Goal: Task Accomplishment & Management: Use online tool/utility

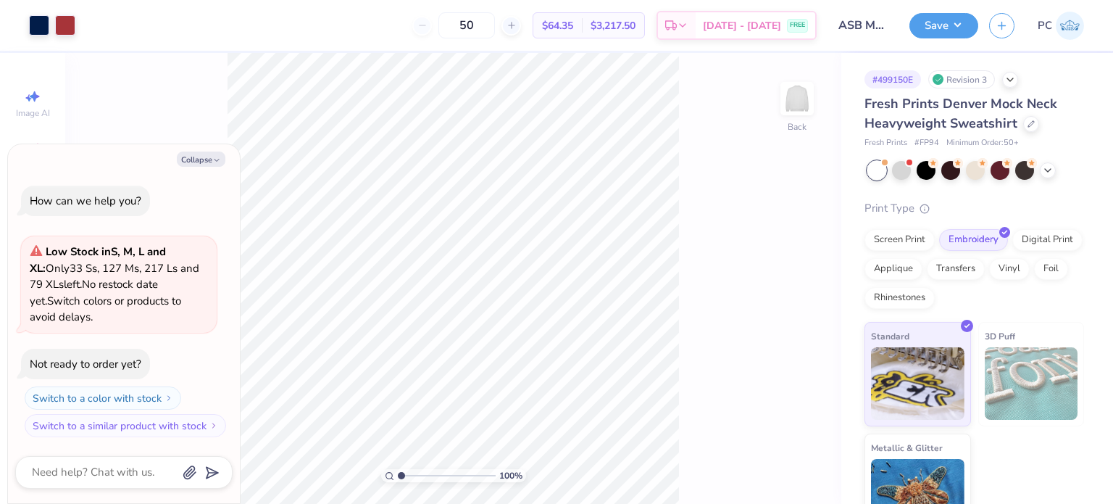
type textarea "x"
drag, startPoint x: 793, startPoint y: 222, endPoint x: 771, endPoint y: 223, distance: 21.8
click at [771, 223] on input "8.31" at bounding box center [788, 223] width 52 height 20
type input "8"
type textarea "x"
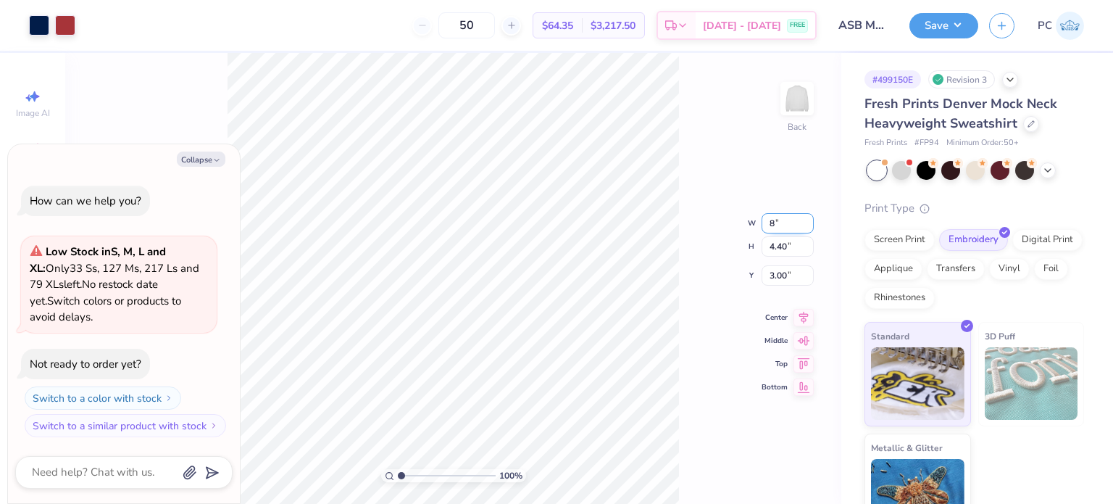
type input "8.00"
type input "4.24"
drag, startPoint x: 798, startPoint y: 266, endPoint x: 771, endPoint y: 266, distance: 26.8
click at [771, 266] on input "3.08" at bounding box center [788, 264] width 52 height 20
type input "3"
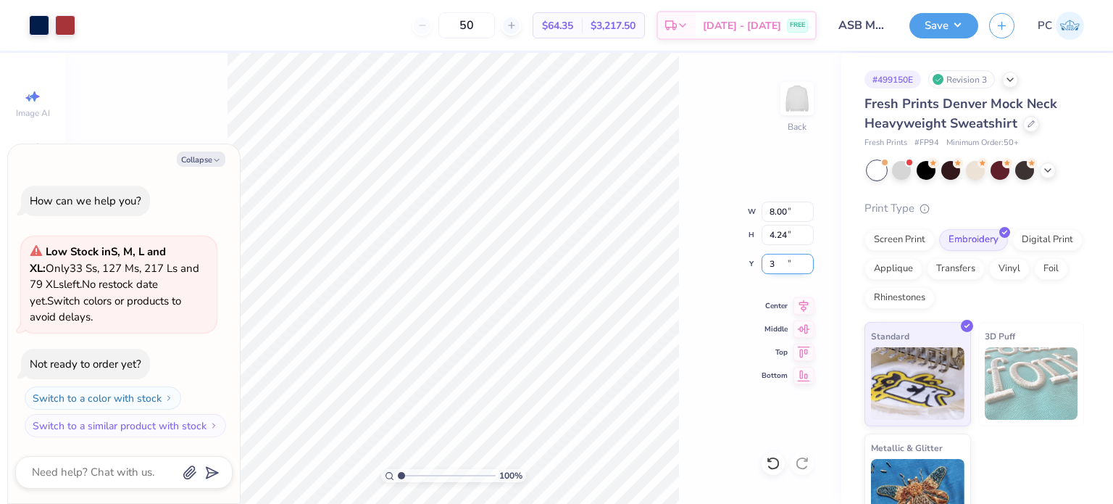
type textarea "x"
type input "3.00"
click at [800, 299] on icon at bounding box center [804, 303] width 9 height 12
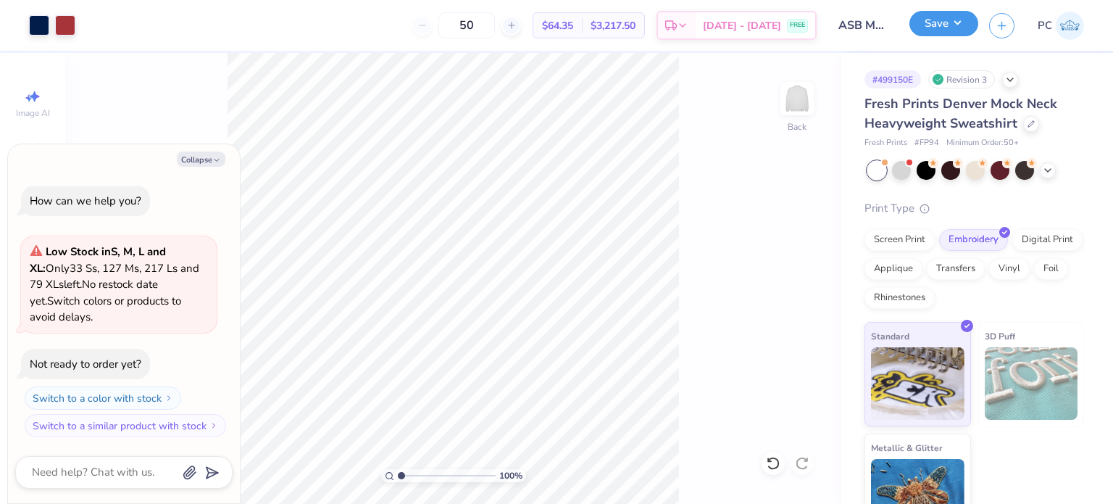
click at [970, 20] on button "Save" at bounding box center [944, 23] width 69 height 25
type textarea "x"
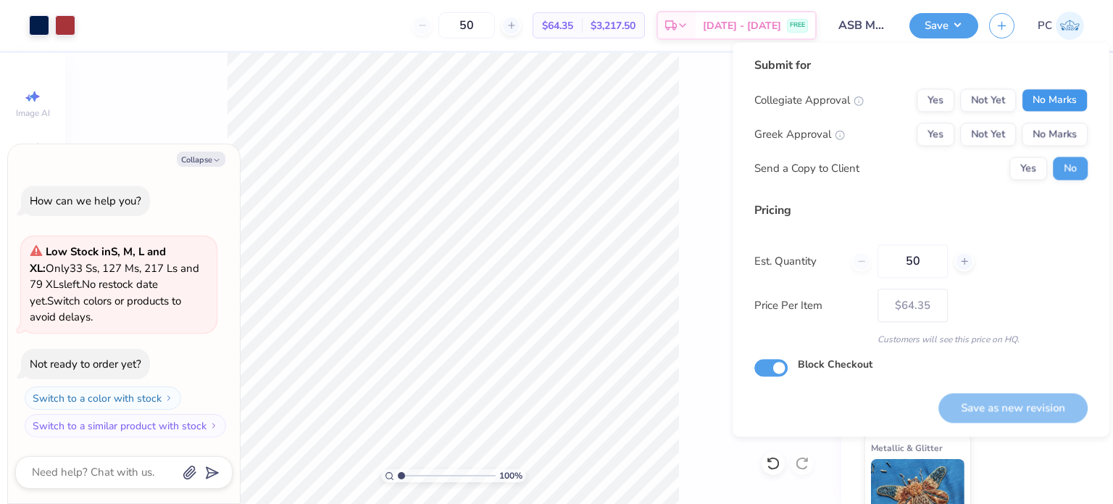
click at [1053, 109] on button "No Marks" at bounding box center [1055, 99] width 66 height 23
click at [1059, 132] on button "No Marks" at bounding box center [1055, 134] width 66 height 23
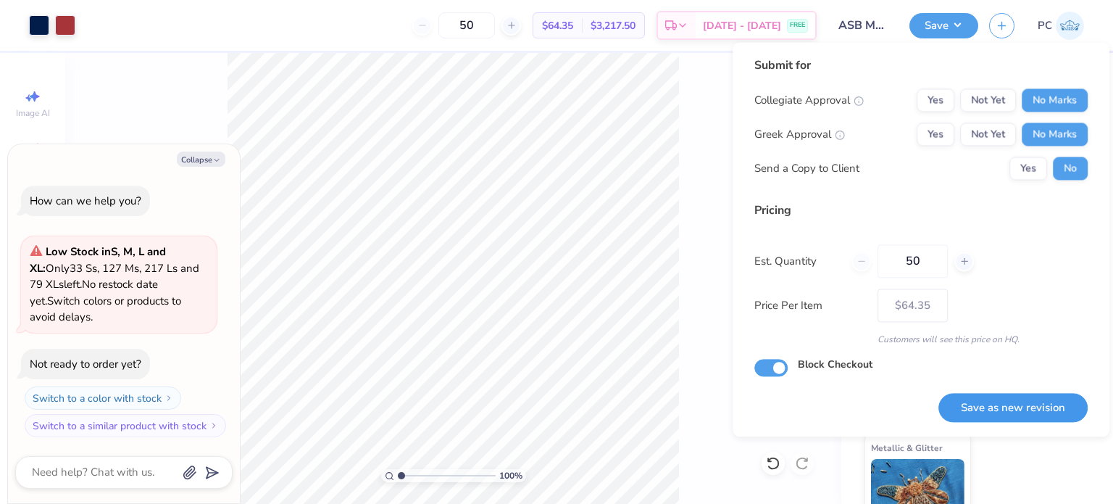
click at [1006, 401] on button "Save as new revision" at bounding box center [1013, 408] width 149 height 30
type input "$64.35"
type textarea "x"
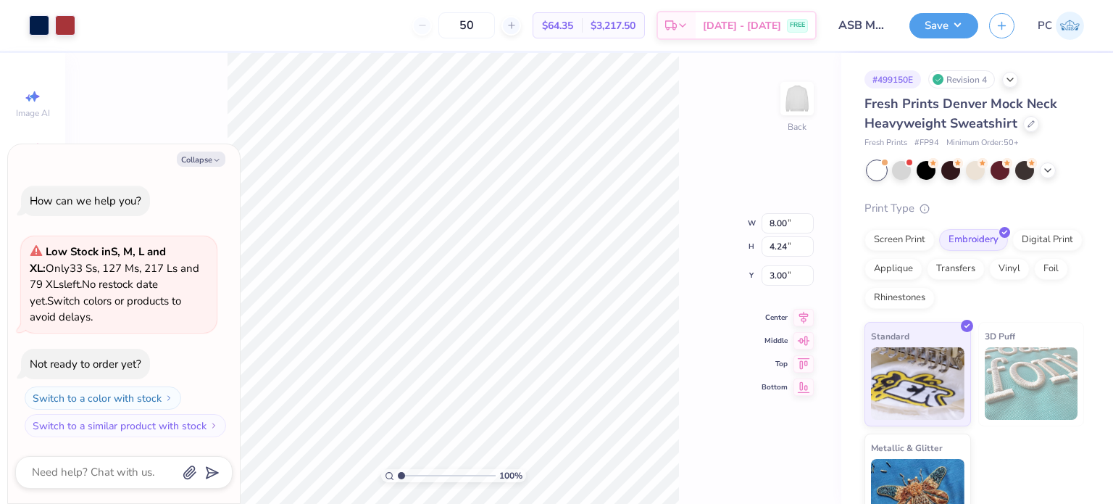
type textarea "x"
drag, startPoint x: 473, startPoint y: 25, endPoint x: 460, endPoint y: 27, distance: 13.8
click at [460, 27] on input "50" at bounding box center [467, 25] width 57 height 26
type input "150"
drag, startPoint x: 794, startPoint y: 223, endPoint x: 770, endPoint y: 223, distance: 23.9
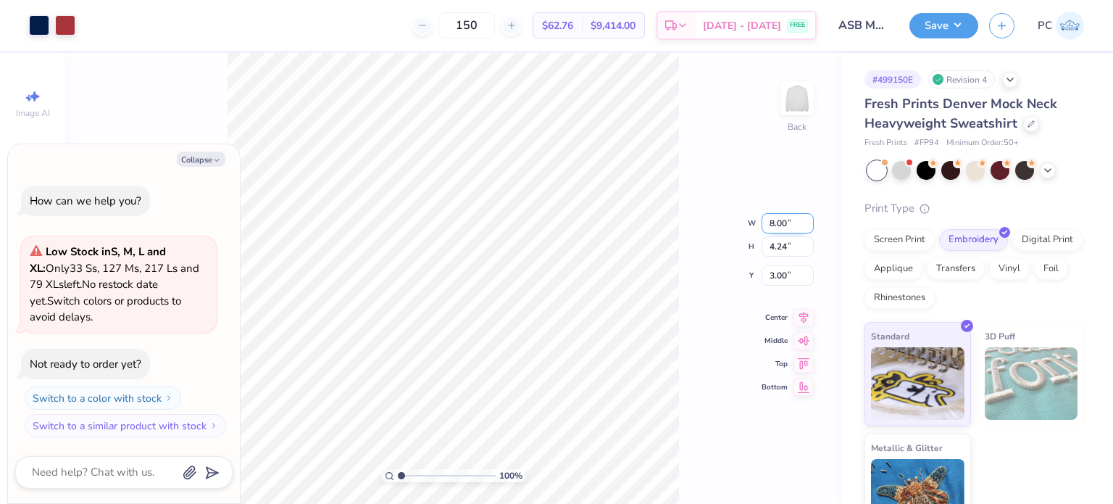
click at [770, 223] on input "8.00" at bounding box center [788, 223] width 52 height 20
type input "8.31"
type textarea "x"
type input "4.40"
click at [771, 262] on input "2.92" at bounding box center [788, 264] width 52 height 20
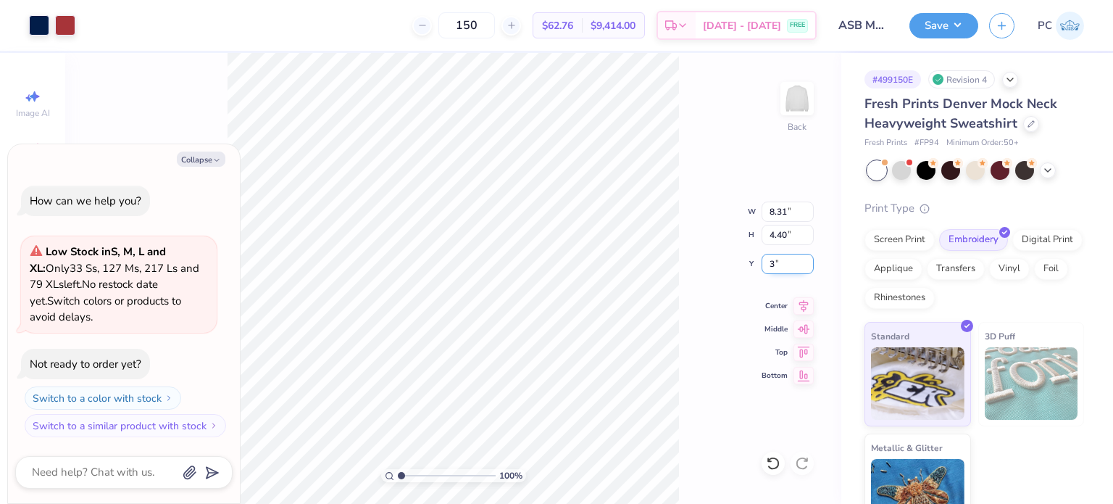
type input "3"
type textarea "x"
type input "3.00"
type textarea "x"
drag, startPoint x: 481, startPoint y: 20, endPoint x: 452, endPoint y: 22, distance: 29.0
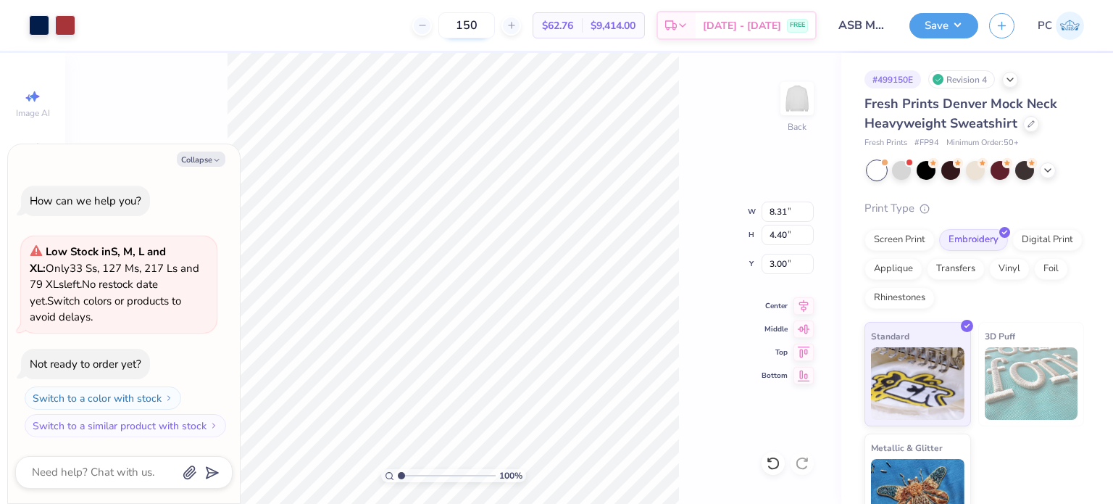
click at [452, 22] on input "150" at bounding box center [467, 25] width 57 height 26
type input "100"
type textarea "x"
drag, startPoint x: 486, startPoint y: 22, endPoint x: 448, endPoint y: 22, distance: 38.4
click at [448, 22] on input "100" at bounding box center [467, 25] width 57 height 26
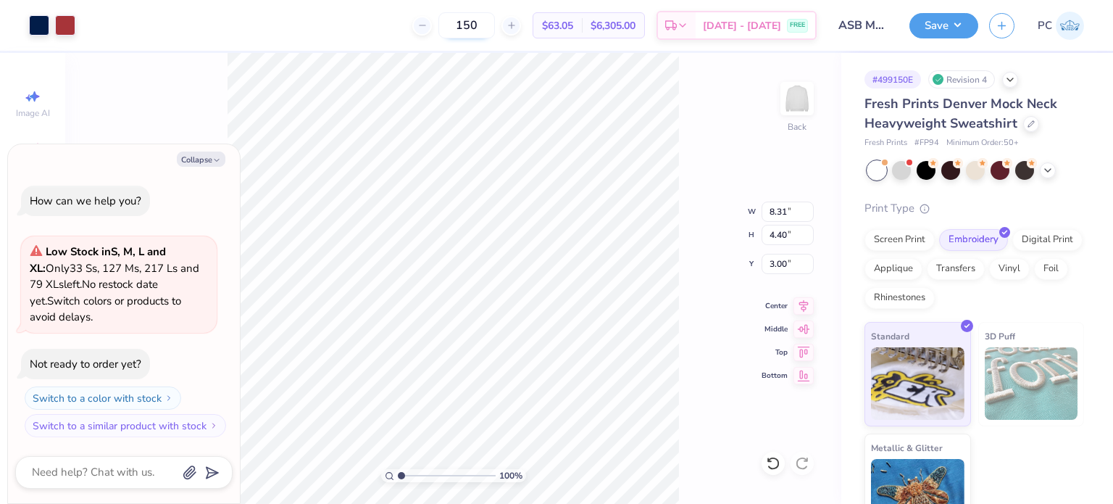
type input "150"
type textarea "x"
drag, startPoint x: 786, startPoint y: 217, endPoint x: 767, endPoint y: 217, distance: 19.6
click at [767, 217] on input "8.31" at bounding box center [788, 212] width 52 height 20
type input "9"
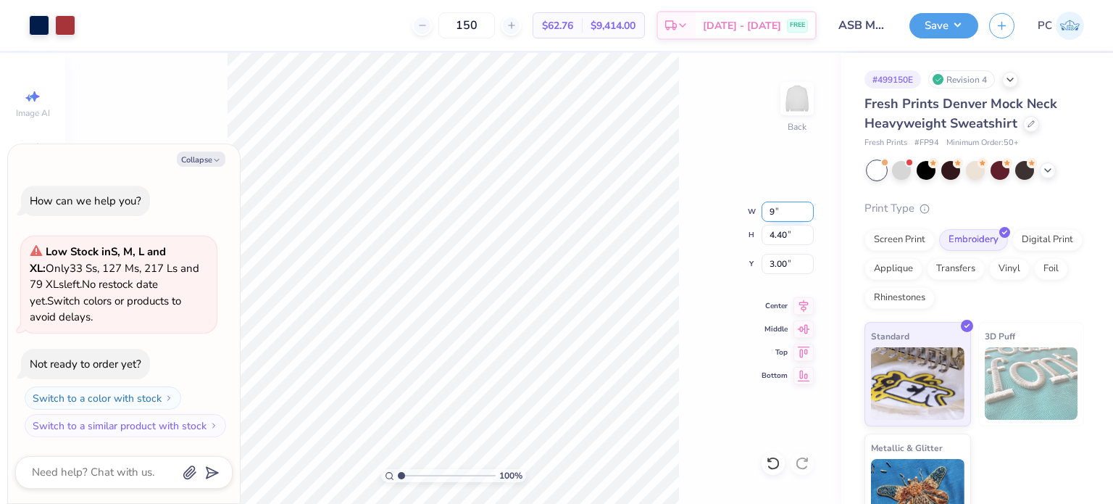
type textarea "x"
type input "9.00"
type input "4.77"
type input "2.82"
drag, startPoint x: 786, startPoint y: 211, endPoint x: 771, endPoint y: 210, distance: 14.5
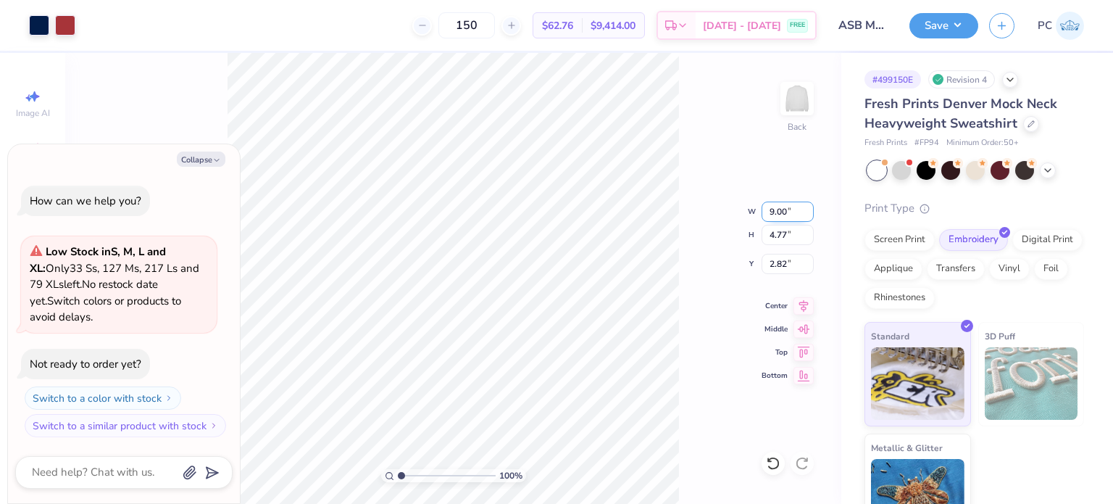
click at [771, 210] on input "9.00" at bounding box center [788, 212] width 52 height 20
type input "12"
type textarea "x"
type input "12.00"
type input "6.36"
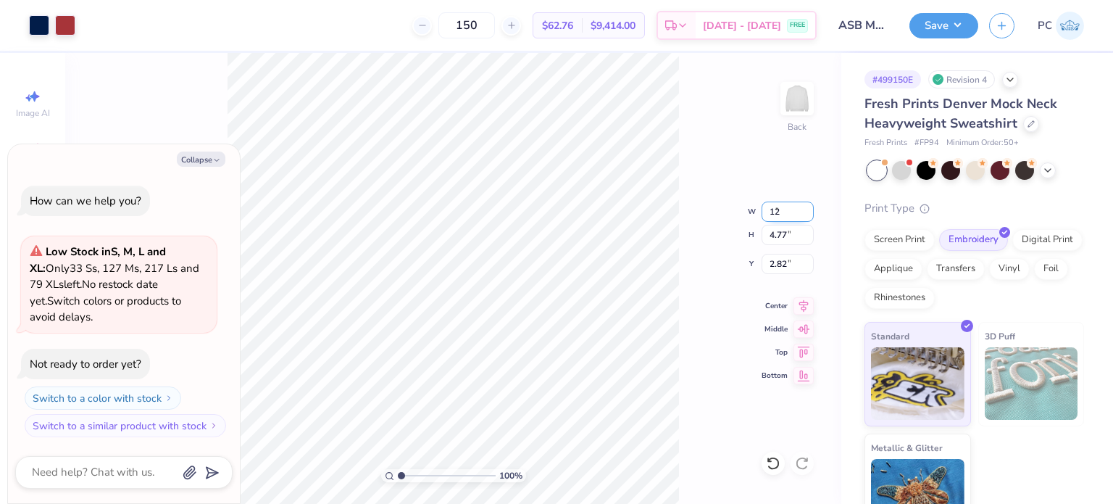
type input "2.02"
drag, startPoint x: 484, startPoint y: 22, endPoint x: 453, endPoint y: 23, distance: 31.2
click at [453, 23] on input "150" at bounding box center [461, 25] width 57 height 26
drag, startPoint x: 481, startPoint y: 24, endPoint x: 447, endPoint y: 25, distance: 34.8
click at [447, 25] on input "50" at bounding box center [467, 25] width 57 height 26
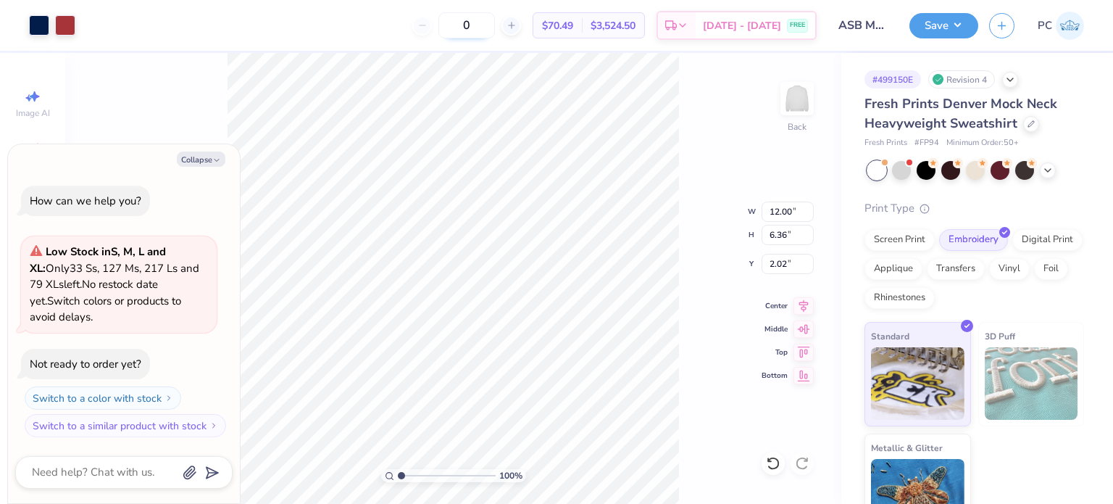
type input "50"
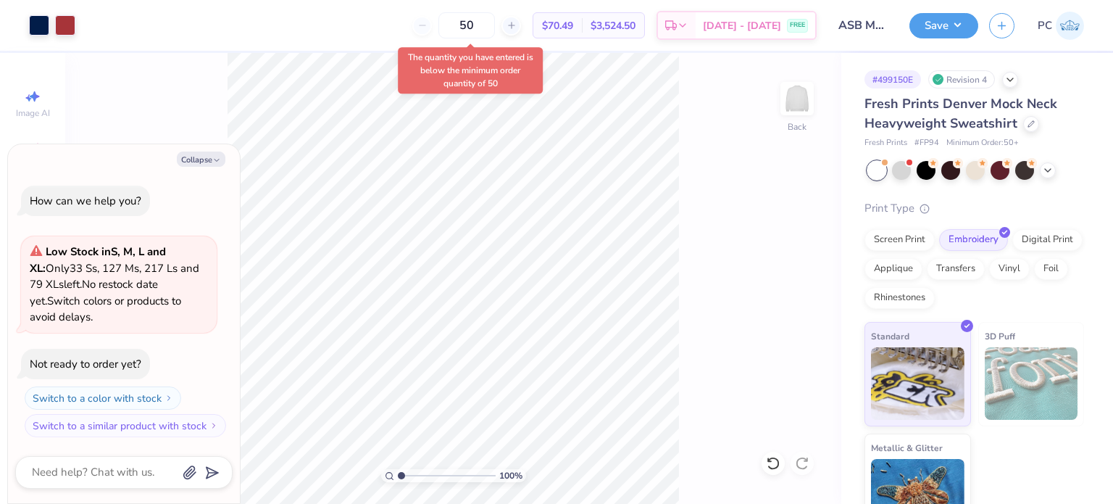
type textarea "x"
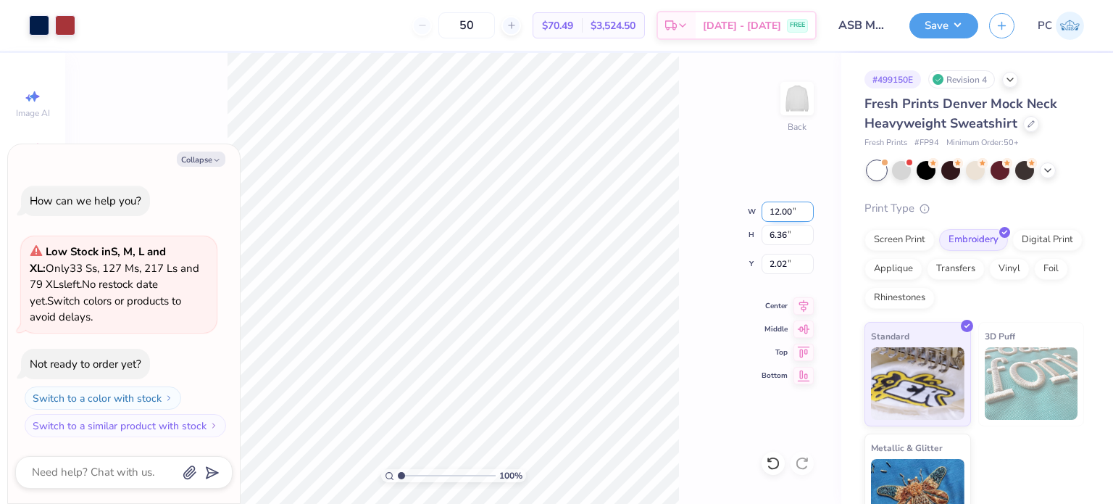
drag, startPoint x: 791, startPoint y: 213, endPoint x: 768, endPoint y: 212, distance: 22.5
click at [768, 212] on input "12.00" at bounding box center [788, 212] width 52 height 20
type input "9"
type textarea "x"
type input "9.00"
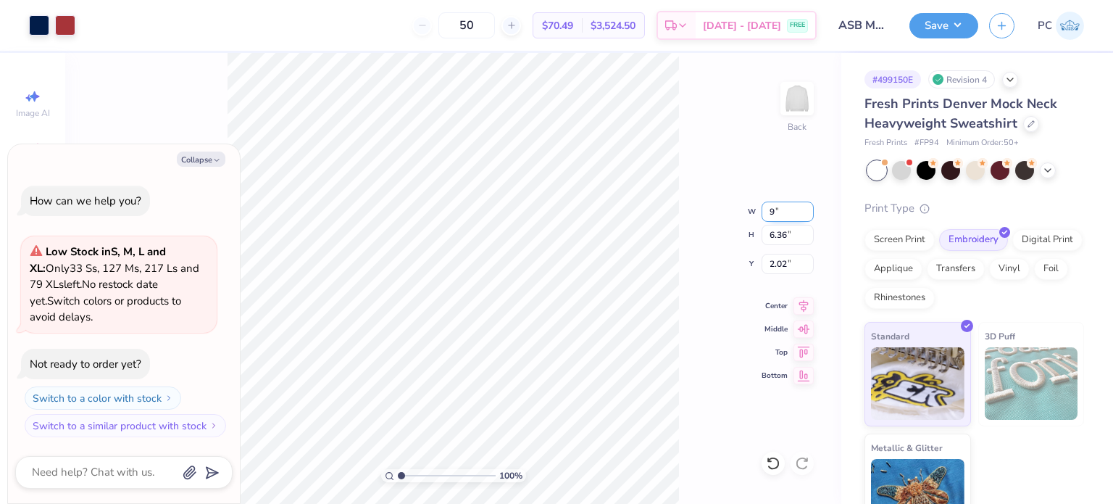
type input "4.77"
type input "2.82"
drag, startPoint x: 478, startPoint y: 25, endPoint x: 465, endPoint y: 25, distance: 13.1
click at [465, 25] on input "50" at bounding box center [467, 25] width 57 height 26
type input "150"
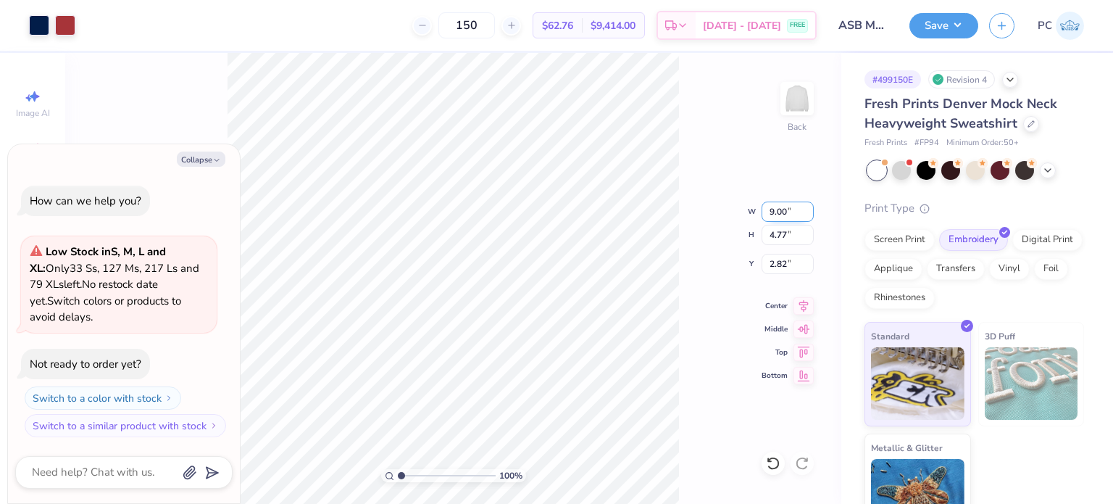
drag, startPoint x: 789, startPoint y: 212, endPoint x: 770, endPoint y: 214, distance: 18.9
click at [770, 214] on input "9.00" at bounding box center [788, 212] width 52 height 20
type input "10"
type textarea "x"
type input "10.00"
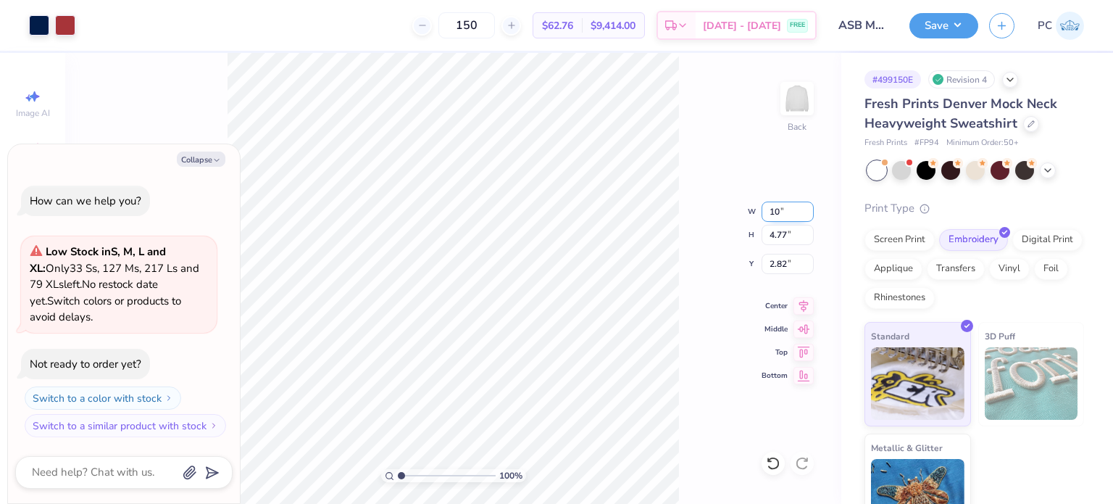
type input "5.30"
type input "2.55"
drag, startPoint x: 478, startPoint y: 30, endPoint x: 461, endPoint y: 30, distance: 16.7
click at [461, 30] on input "50" at bounding box center [467, 25] width 57 height 26
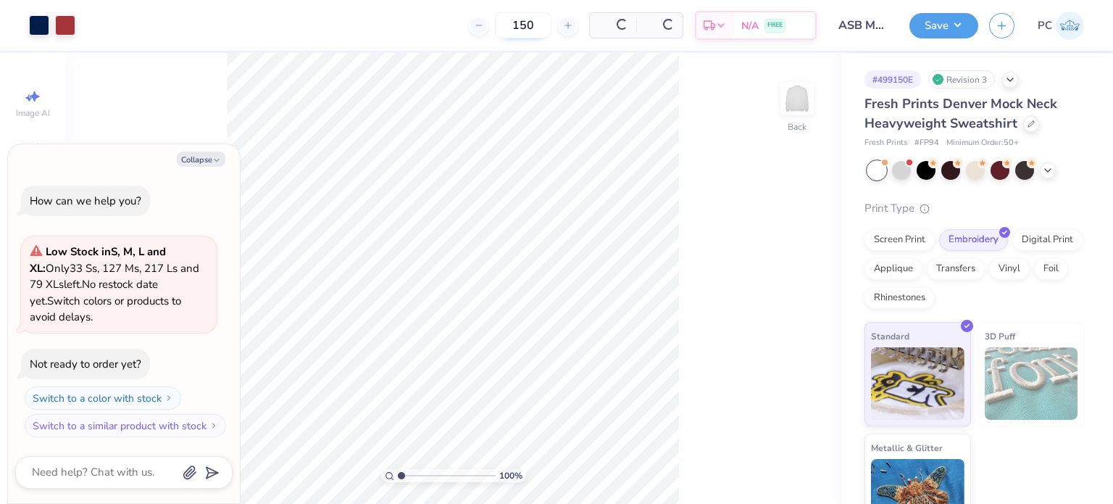
type input "150"
drag, startPoint x: 490, startPoint y: 30, endPoint x: 449, endPoint y: 30, distance: 40.6
click at [449, 30] on input "150" at bounding box center [467, 25] width 57 height 26
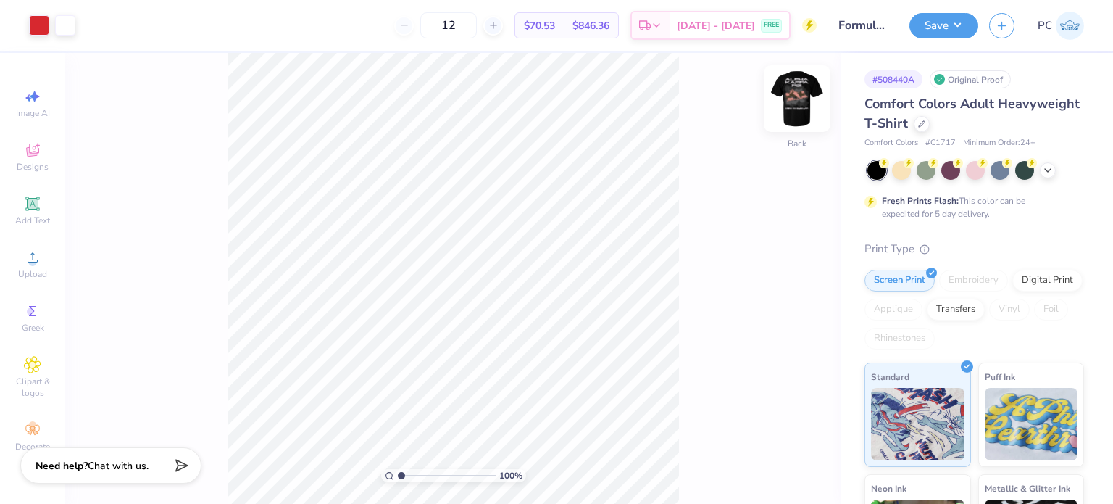
click at [799, 115] on img at bounding box center [797, 99] width 58 height 58
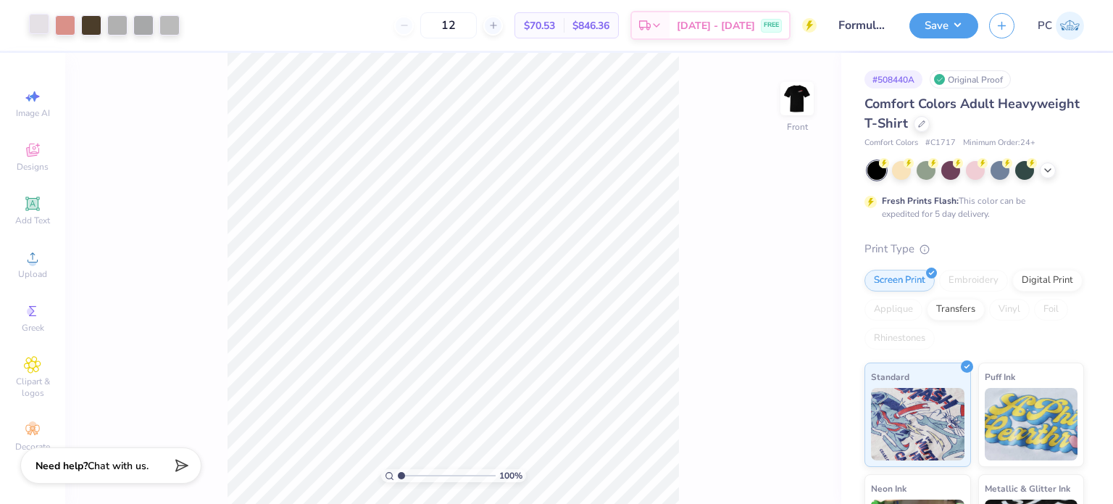
click at [43, 26] on div at bounding box center [39, 24] width 20 height 20
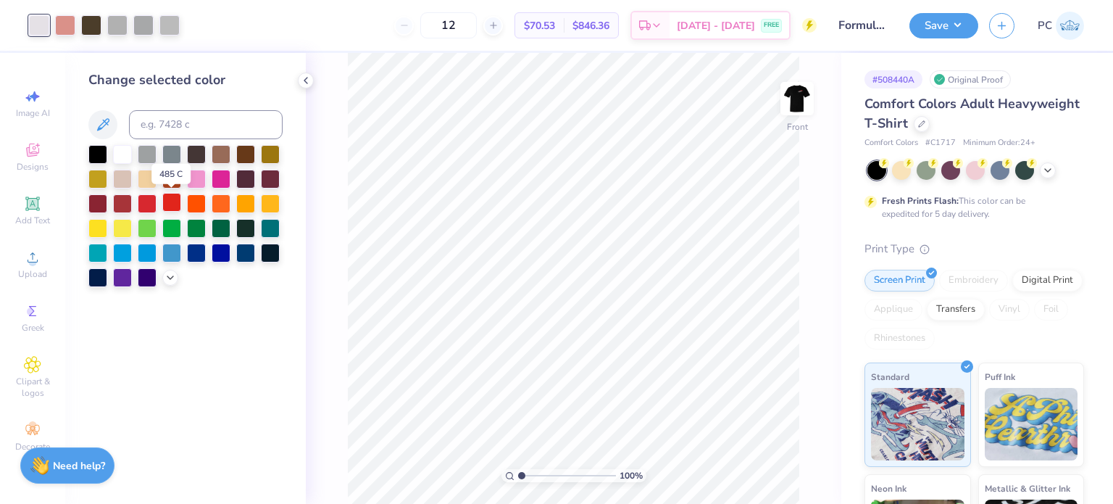
click at [173, 202] on div at bounding box center [171, 202] width 19 height 19
click at [779, 459] on icon at bounding box center [773, 463] width 14 height 14
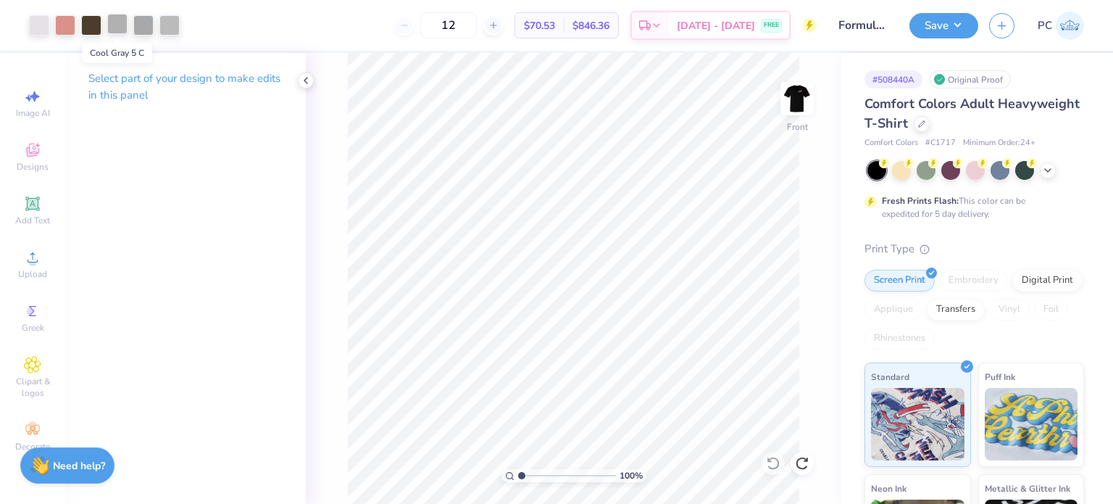
click at [116, 25] on div at bounding box center [117, 24] width 20 height 20
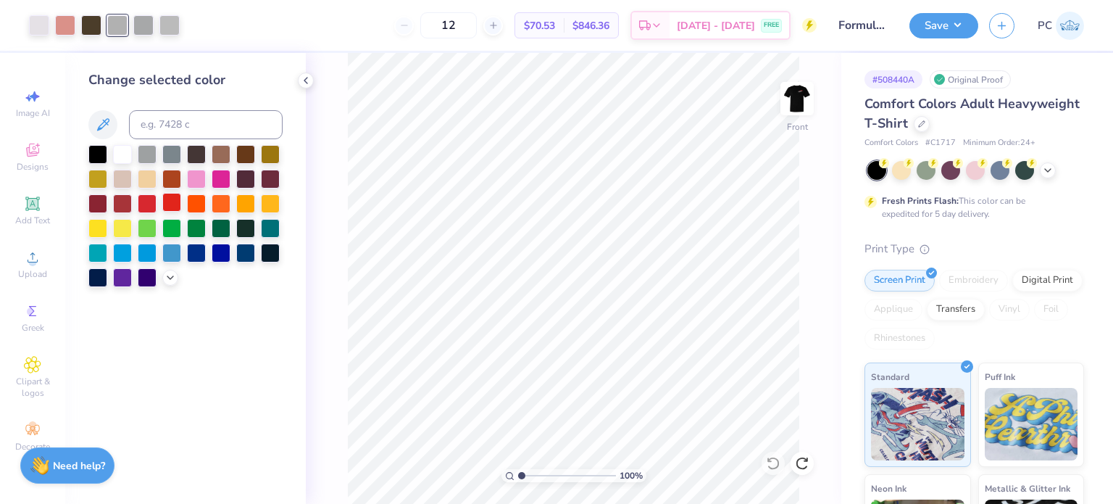
click at [168, 204] on div at bounding box center [171, 202] width 19 height 19
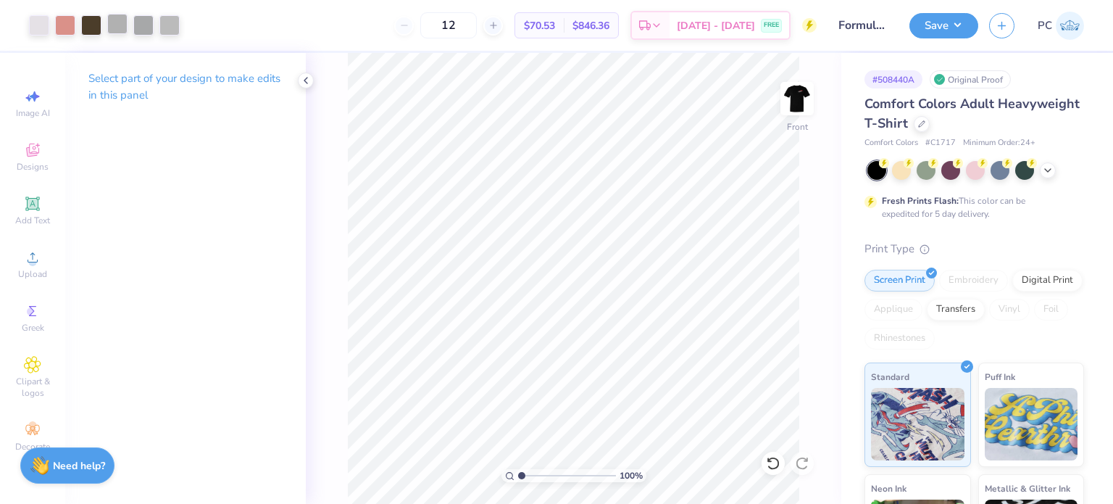
click at [115, 27] on div at bounding box center [117, 24] width 20 height 20
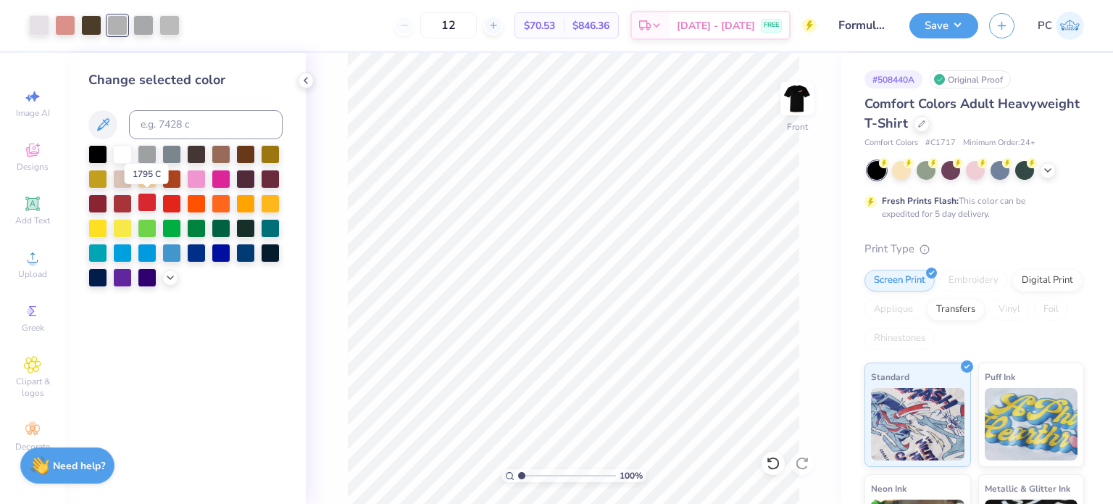
click at [145, 206] on div at bounding box center [147, 202] width 19 height 19
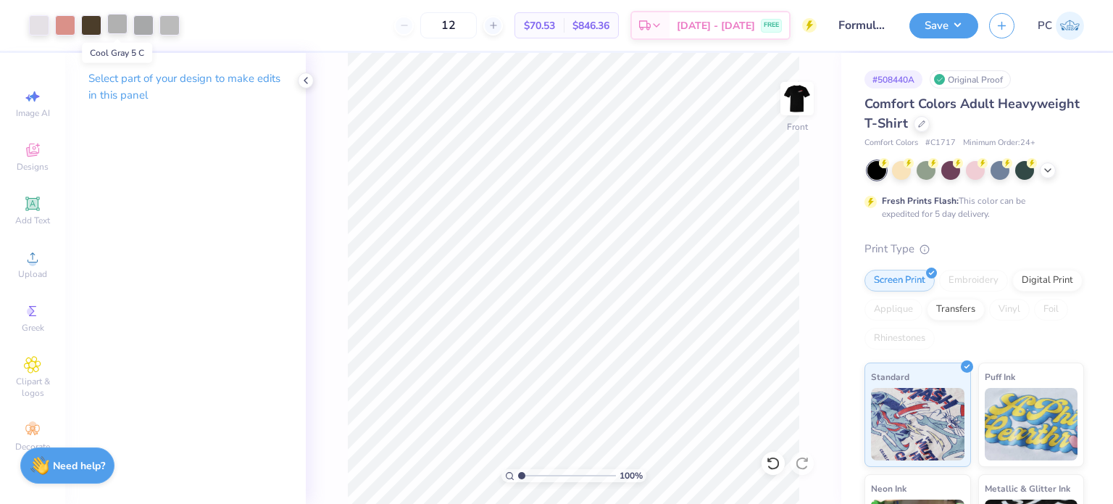
click at [116, 22] on div at bounding box center [117, 24] width 20 height 20
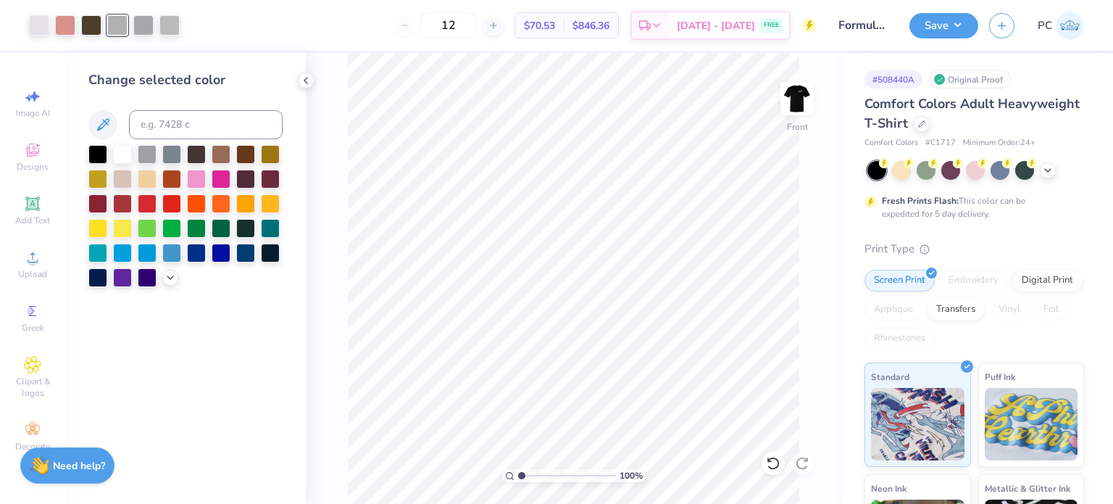
click at [296, 78] on div "Change selected color" at bounding box center [185, 278] width 241 height 451
click at [304, 78] on icon at bounding box center [306, 81] width 12 height 12
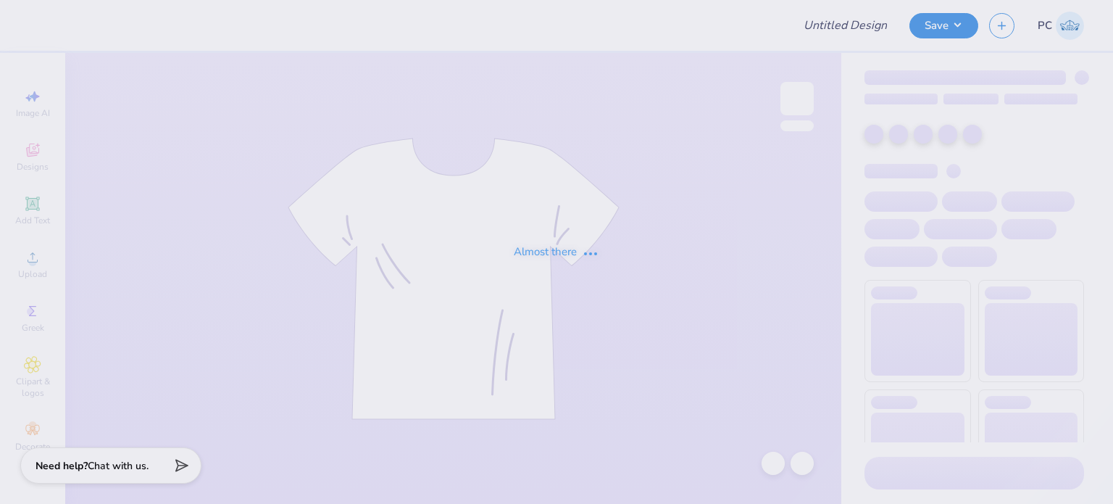
type input "F1 Natural Background"
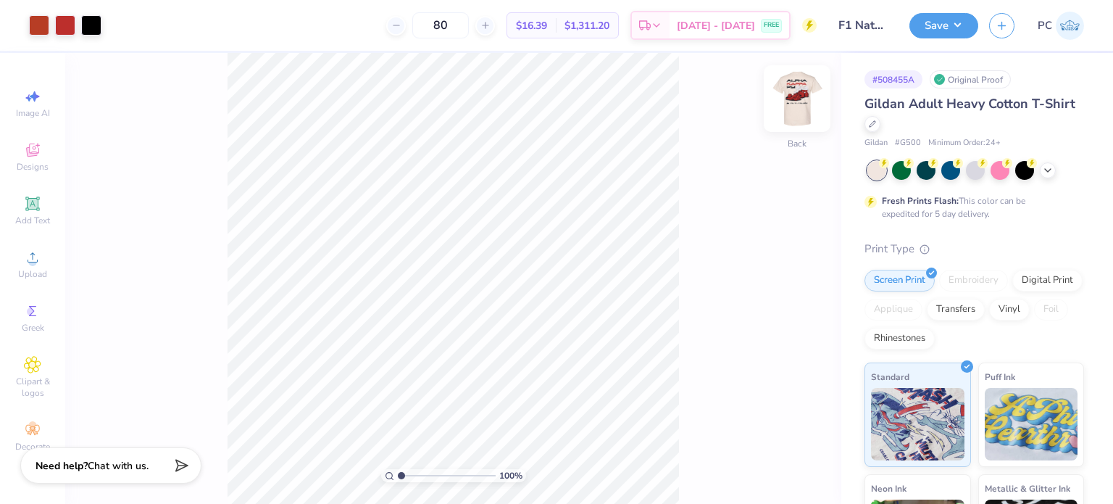
click at [791, 91] on img at bounding box center [797, 99] width 58 height 58
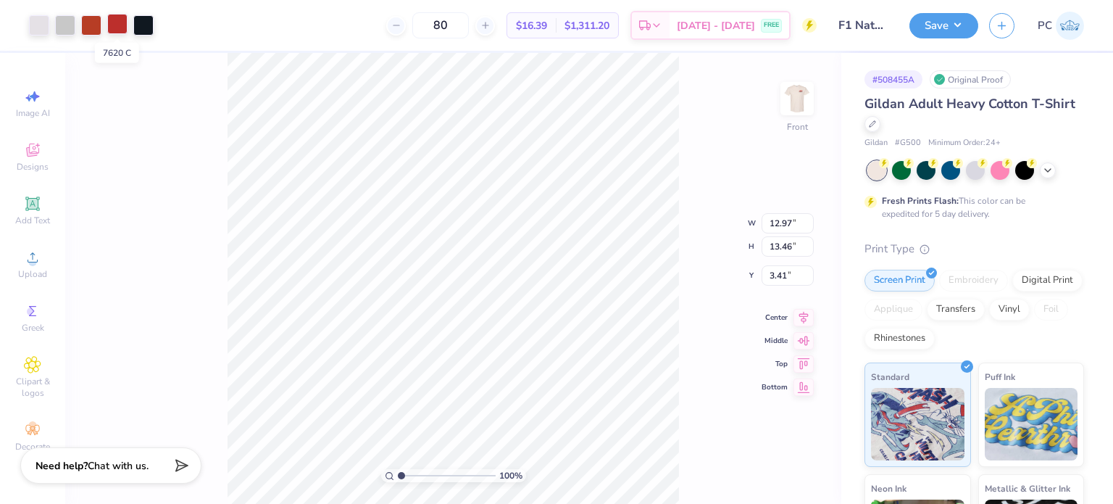
click at [118, 28] on div at bounding box center [117, 24] width 20 height 20
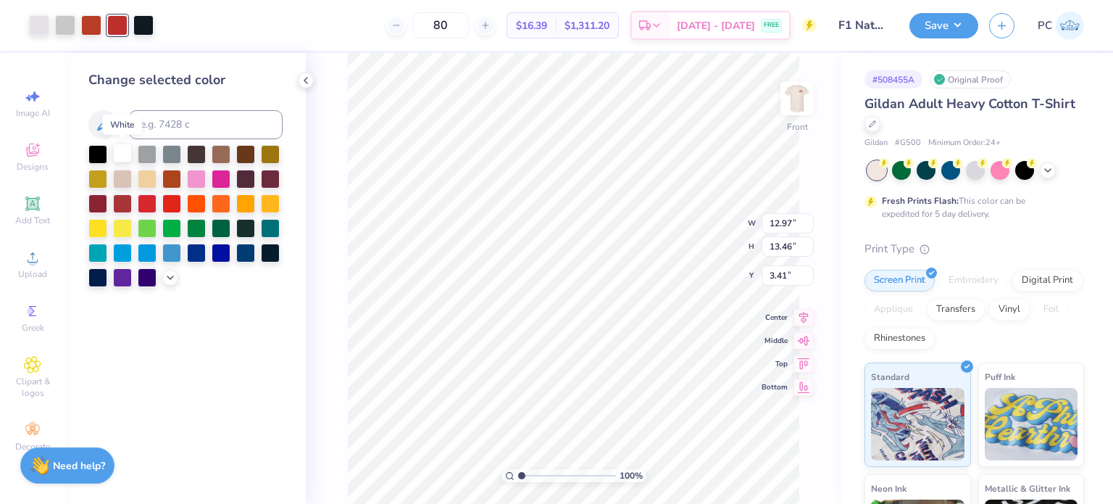
click at [120, 150] on div at bounding box center [122, 153] width 19 height 19
click at [768, 462] on icon at bounding box center [773, 463] width 14 height 14
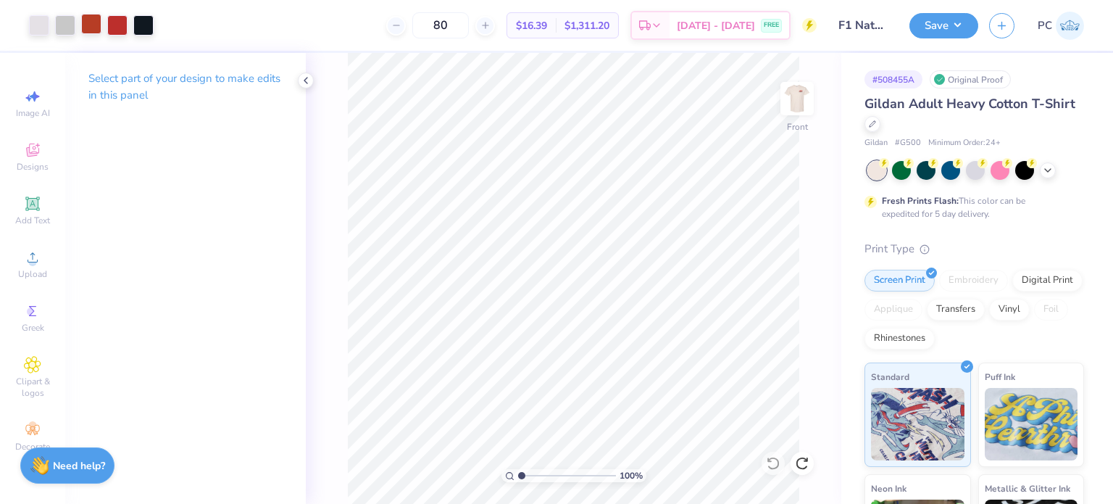
click at [91, 22] on div at bounding box center [91, 24] width 20 height 20
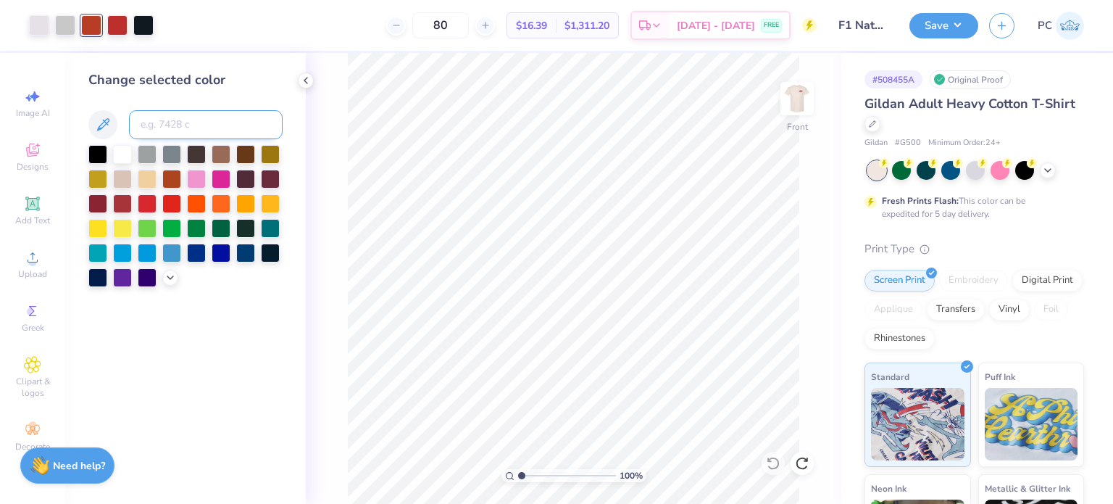
click at [168, 115] on input at bounding box center [206, 124] width 154 height 29
type input "7620"
click at [302, 81] on icon at bounding box center [306, 81] width 12 height 12
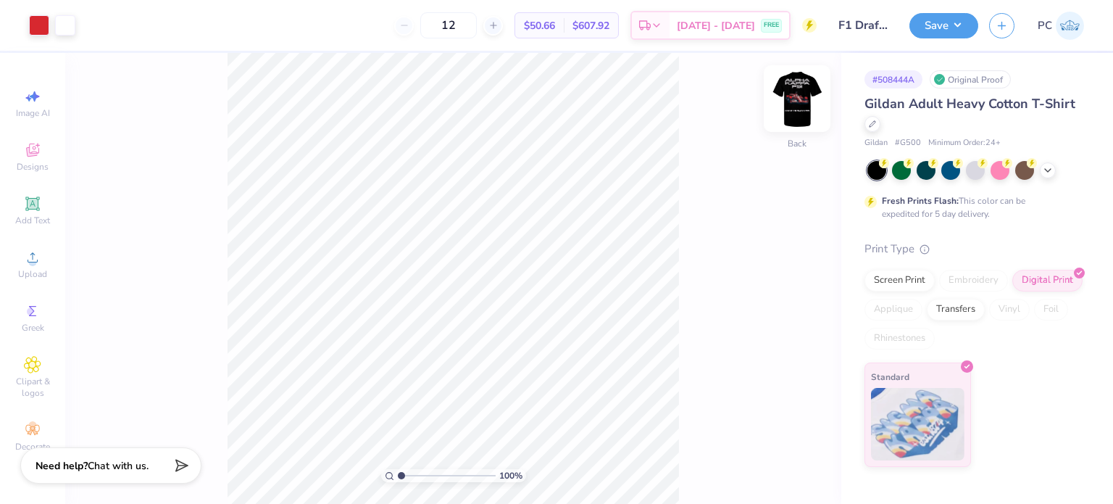
click at [807, 112] on img at bounding box center [797, 99] width 58 height 58
